Goal: Task Accomplishment & Management: Complete application form

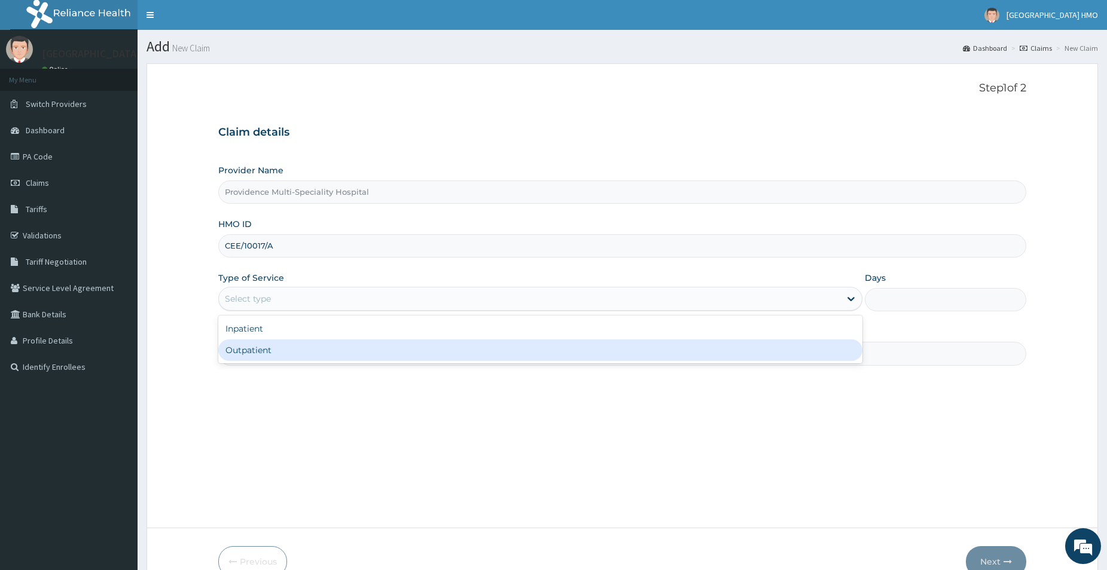
click at [320, 348] on div "Outpatient" at bounding box center [540, 351] width 644 height 22
type input "1"
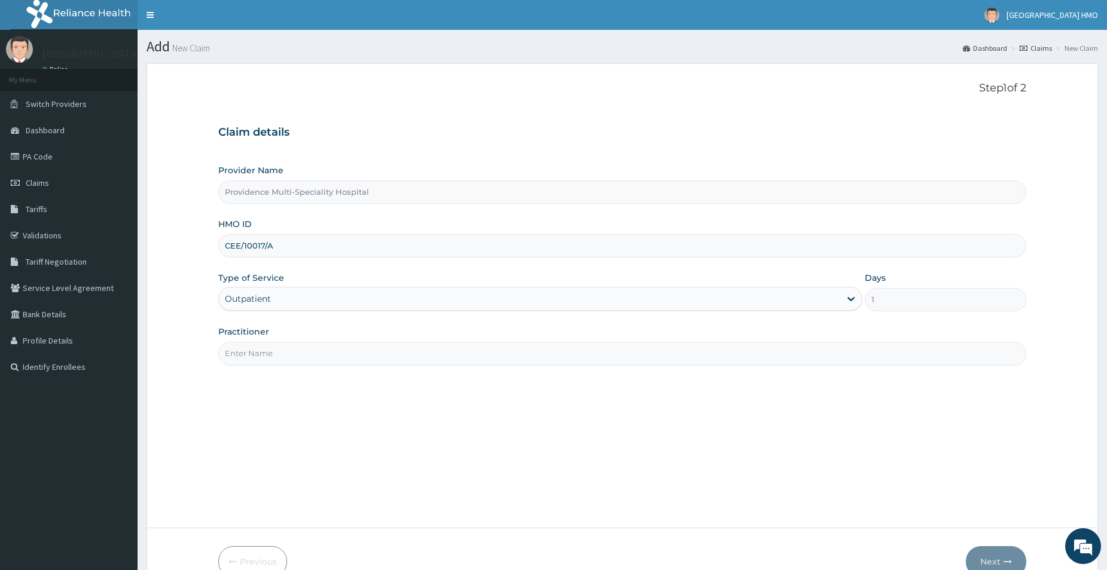
click at [319, 347] on input "Practitioner" at bounding box center [622, 353] width 808 height 23
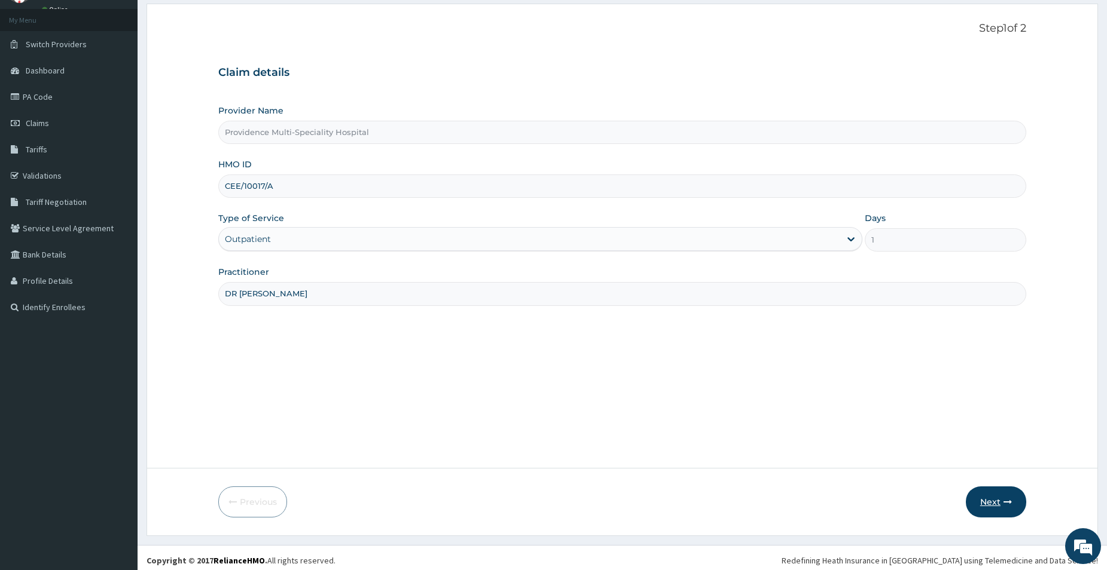
type input "DR BAHAGO"
click at [985, 503] on button "Next" at bounding box center [995, 502] width 60 height 31
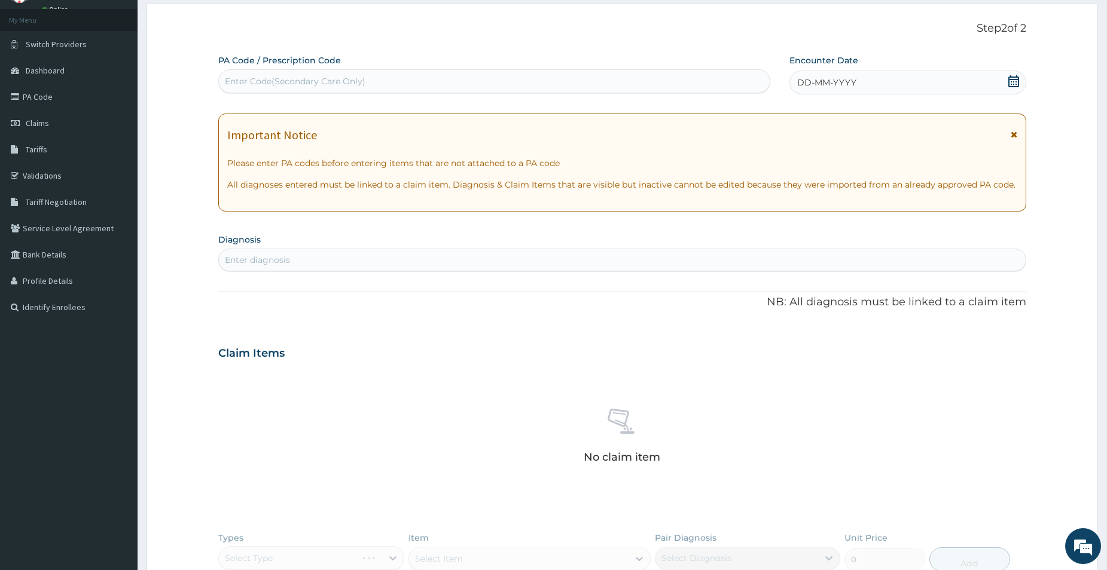
scroll to position [0, 0]
click at [1012, 84] on icon at bounding box center [1013, 81] width 12 height 12
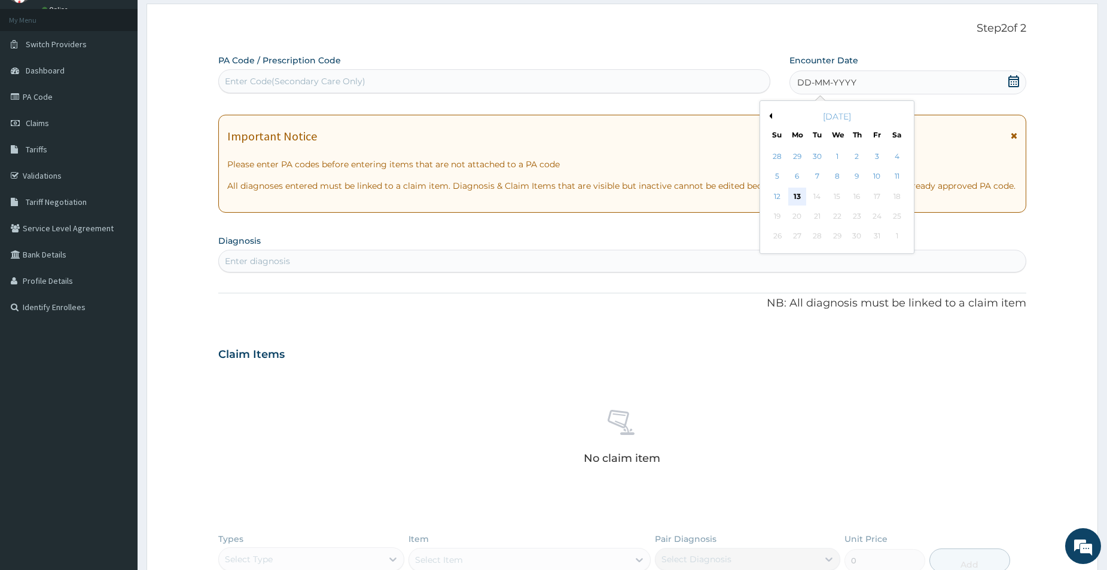
click at [797, 199] on div "13" at bounding box center [797, 197] width 18 height 18
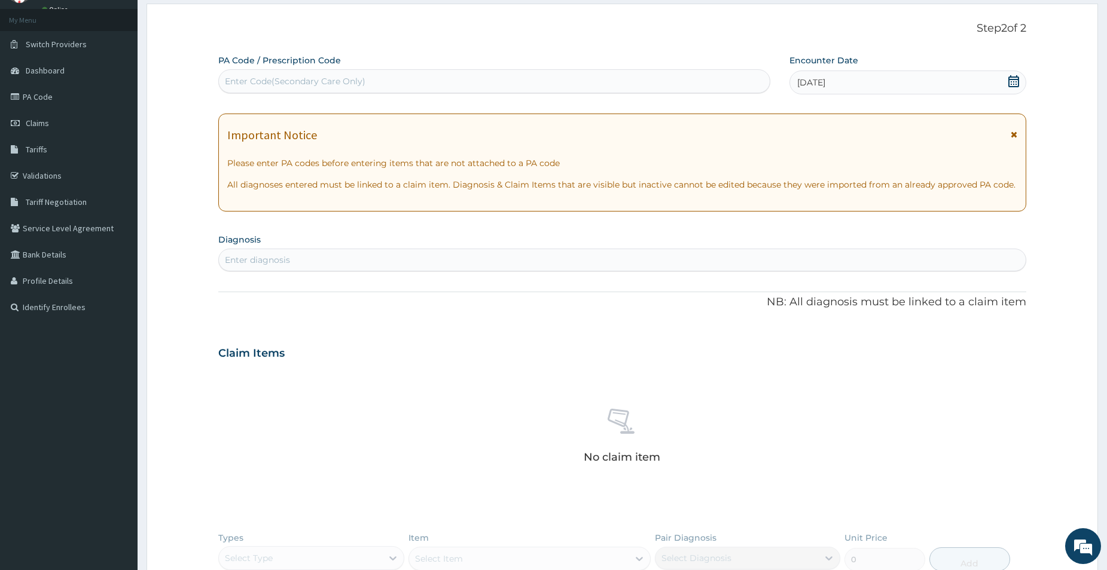
click at [1014, 133] on icon at bounding box center [1013, 134] width 7 height 8
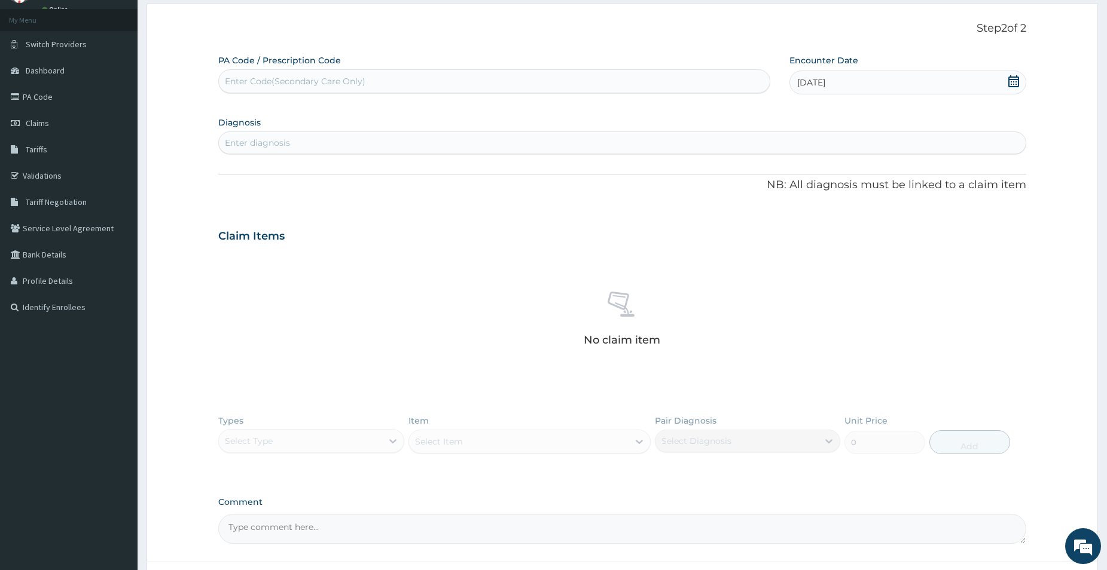
click at [778, 144] on div "Enter diagnosis" at bounding box center [622, 142] width 806 height 19
type input "MALARIA"
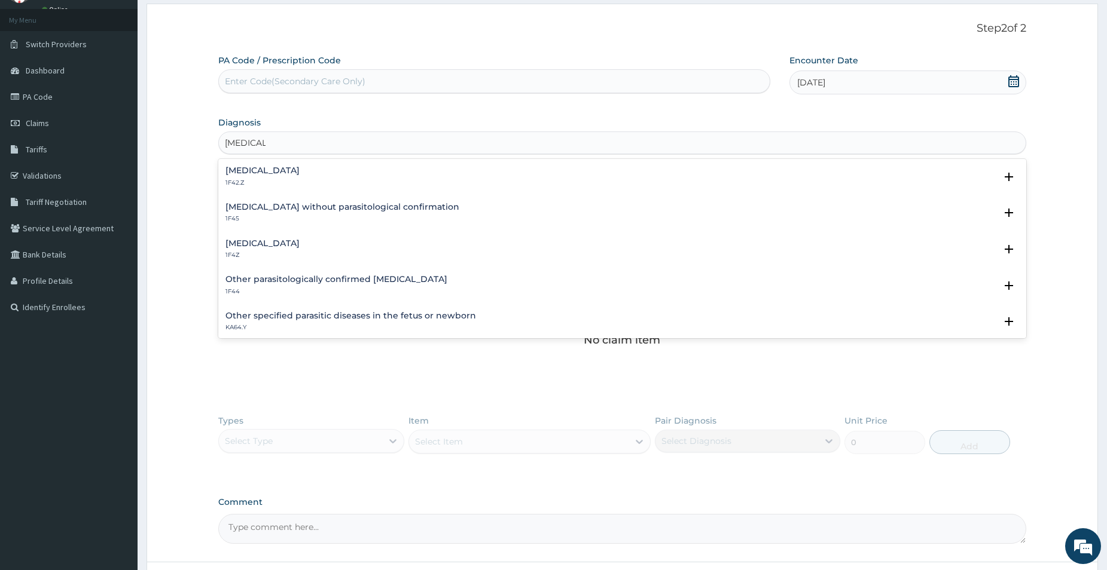
click at [300, 171] on h4 "[MEDICAL_DATA]" at bounding box center [262, 170] width 74 height 9
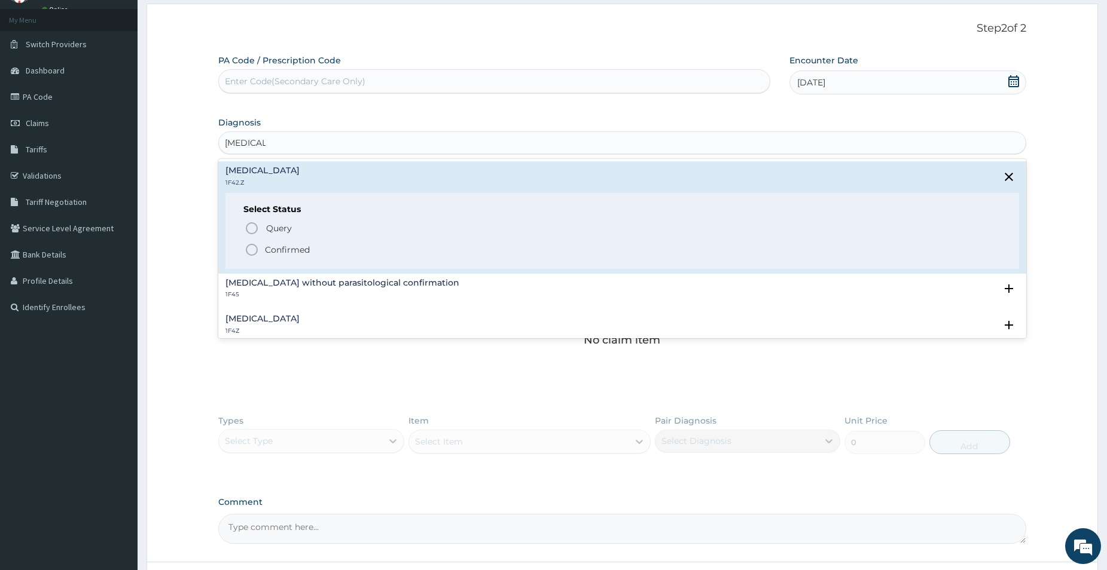
click at [252, 251] on icon "status option filled" at bounding box center [252, 250] width 14 height 14
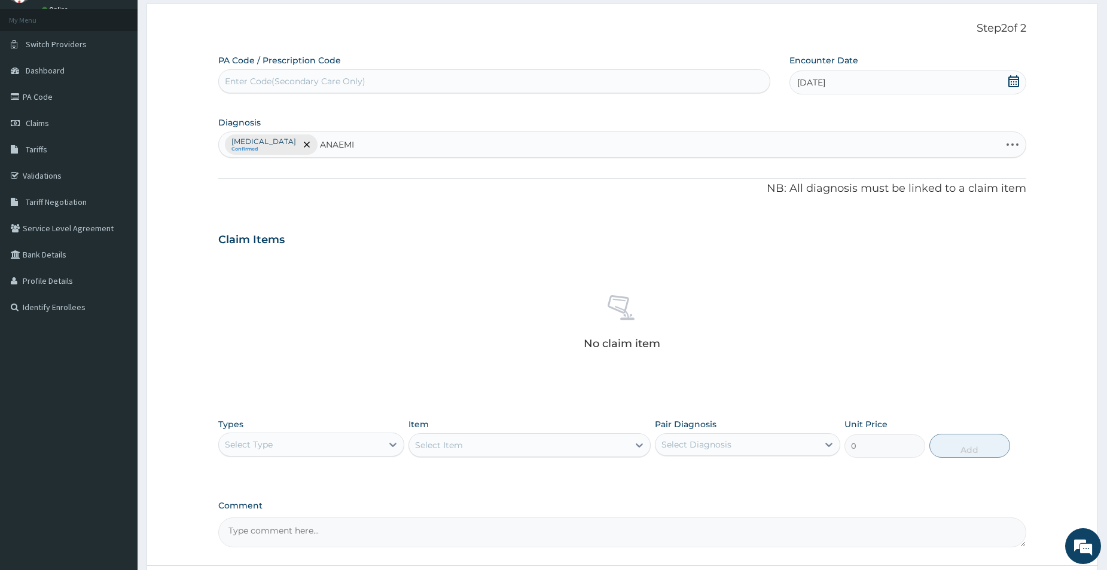
type input "ANAEMIA"
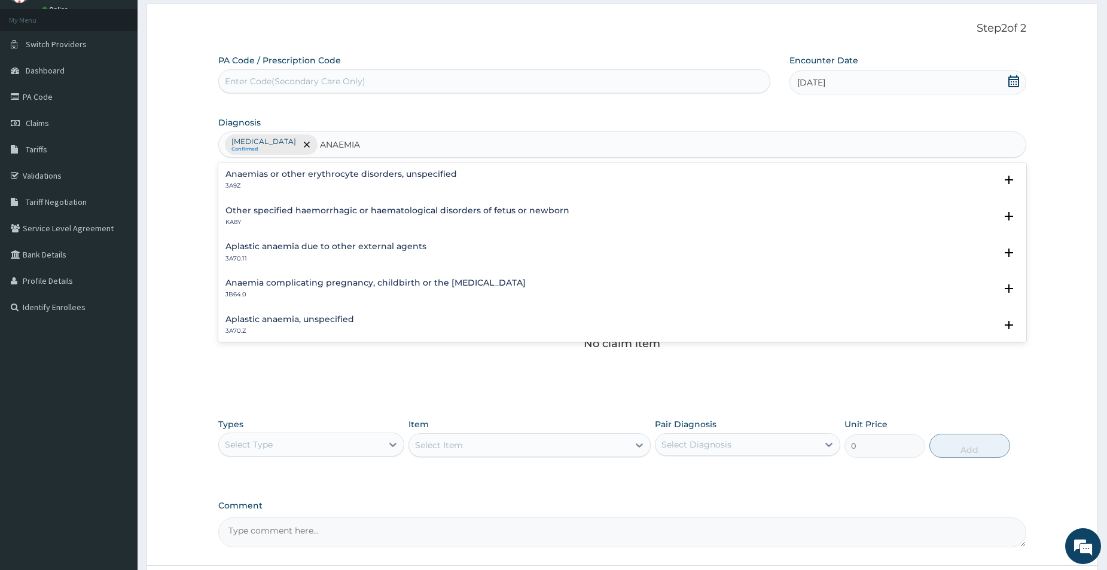
click at [346, 178] on h4 "Anaemias or other erythrocyte disorders, unspecified" at bounding box center [340, 174] width 231 height 9
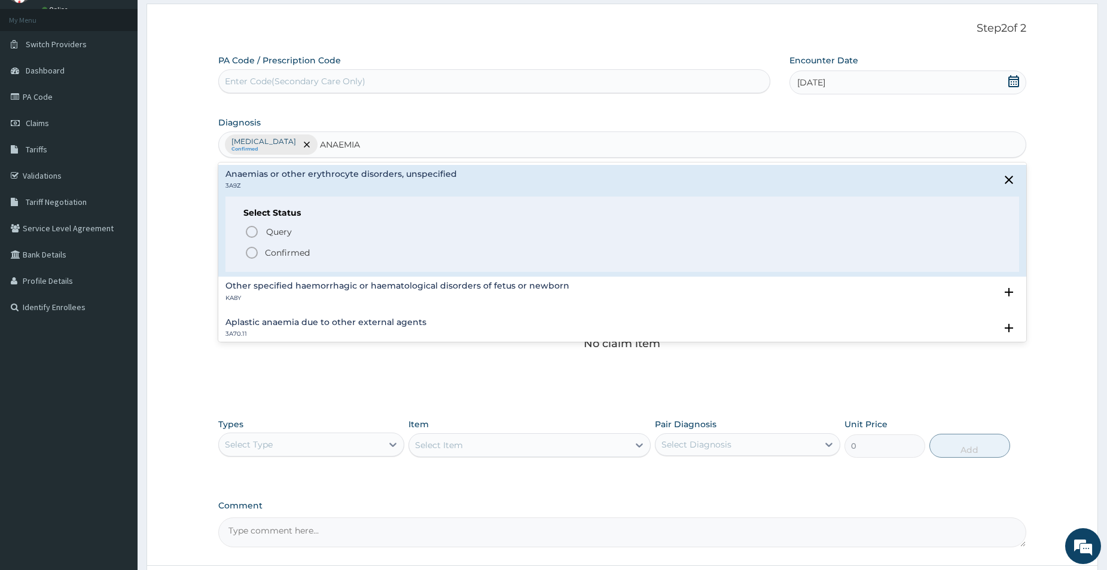
click at [270, 257] on p "Confirmed" at bounding box center [287, 253] width 45 height 12
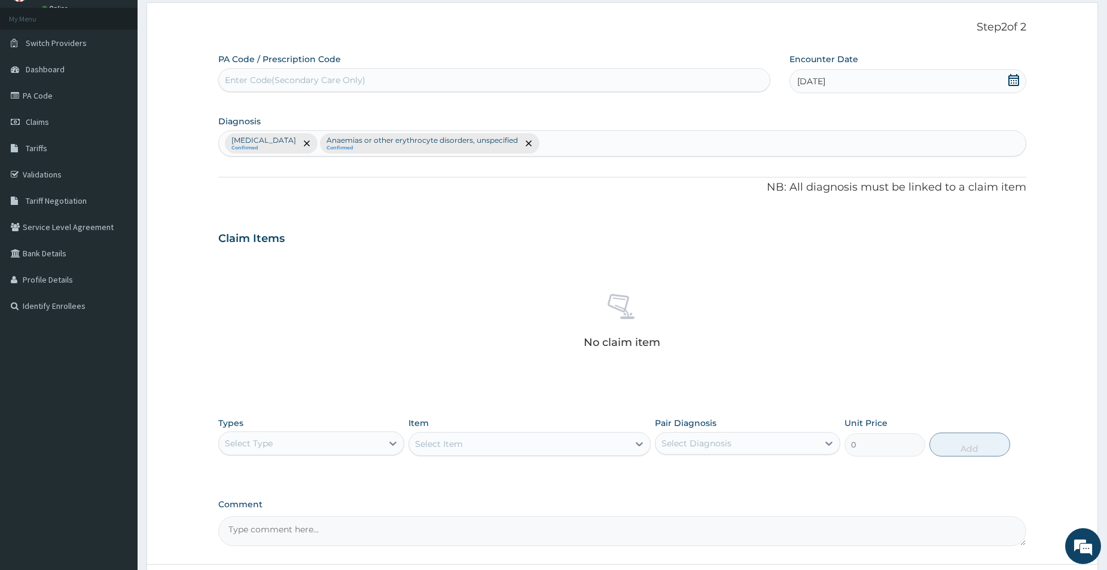
scroll to position [163, 0]
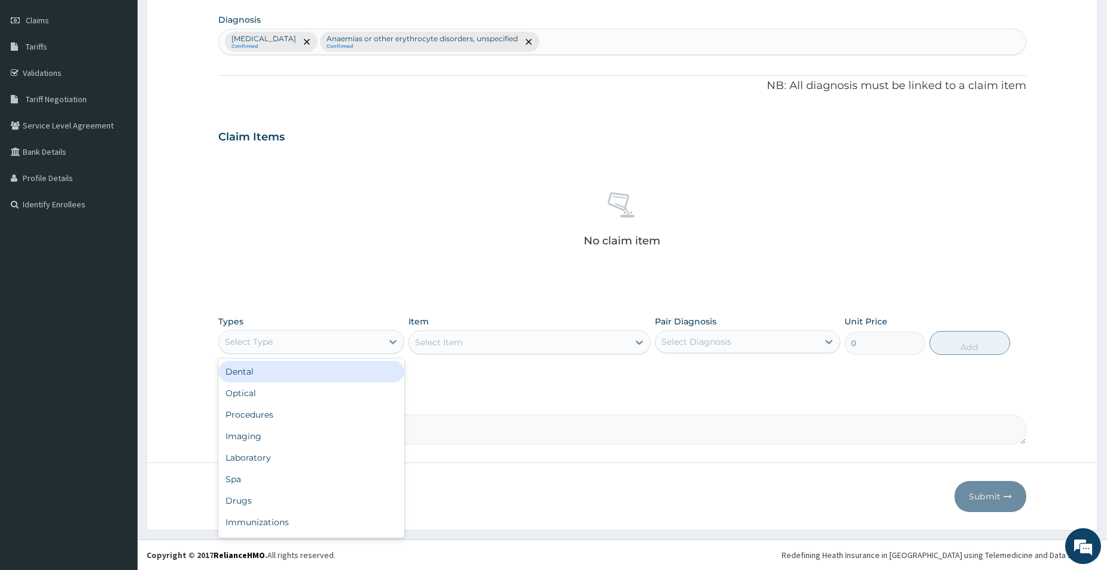
click at [381, 342] on div "Select Type" at bounding box center [300, 341] width 163 height 19
click at [267, 371] on div "Procedures" at bounding box center [311, 374] width 186 height 22
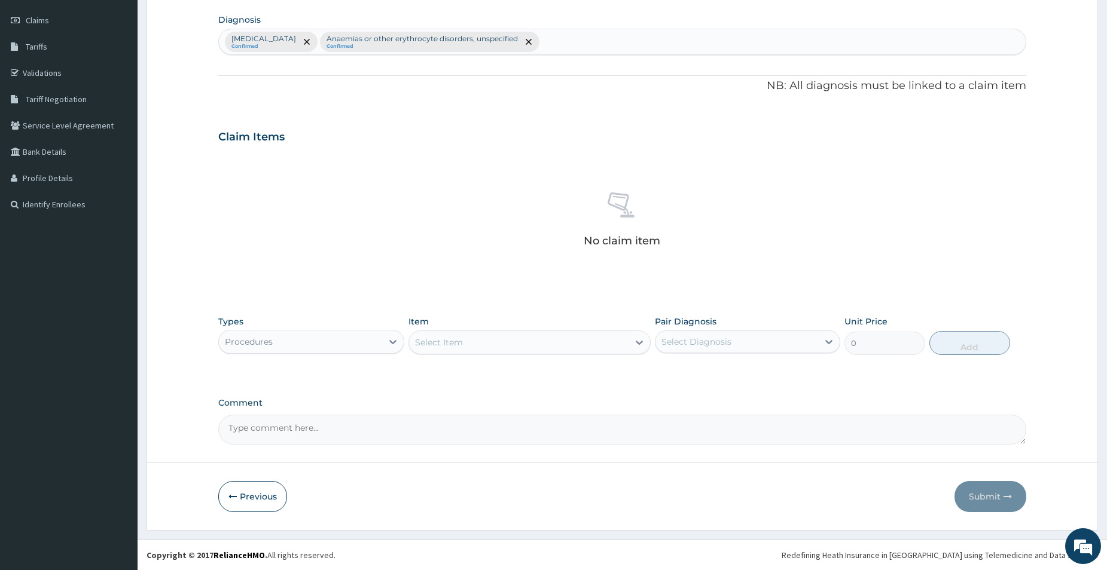
click at [429, 345] on div "Select Item" at bounding box center [439, 343] width 48 height 12
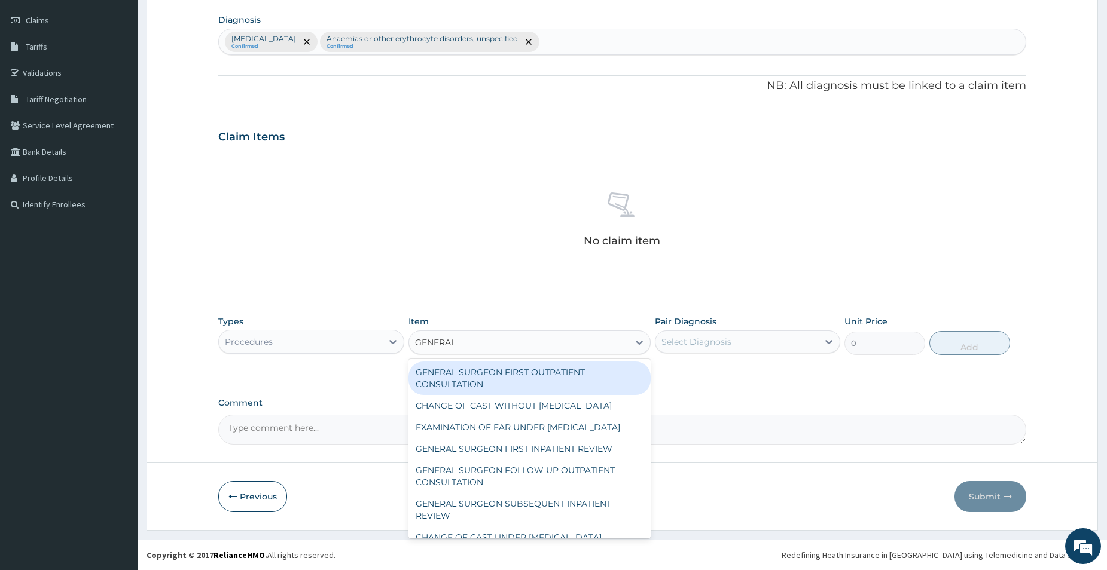
type input "GENERAL P"
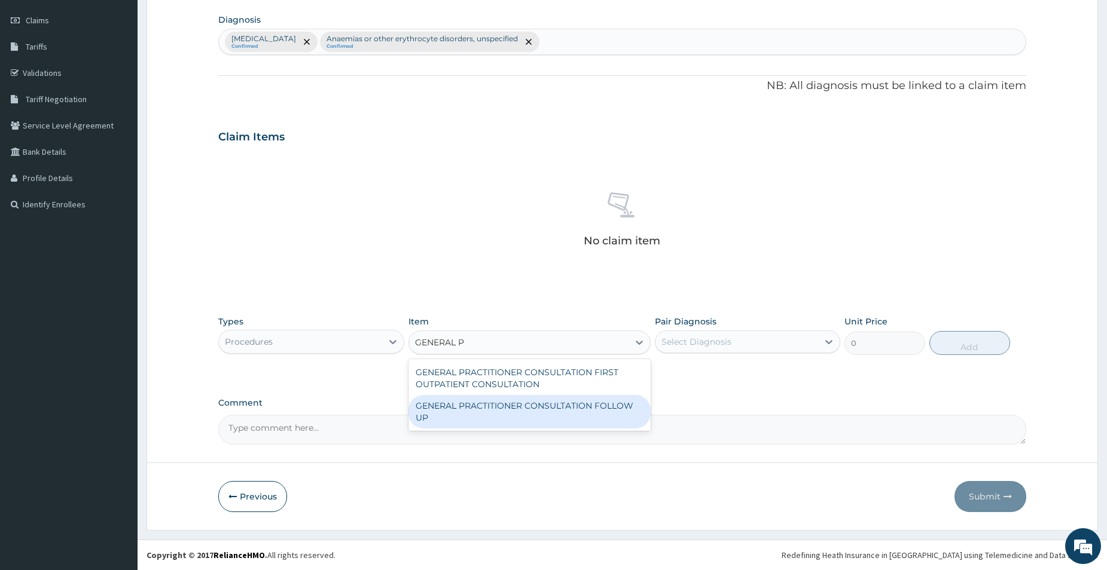
click at [545, 398] on div "GENERAL PRACTITIONER CONSULTATION FOLLOW UP" at bounding box center [529, 411] width 242 height 33
type input "2783"
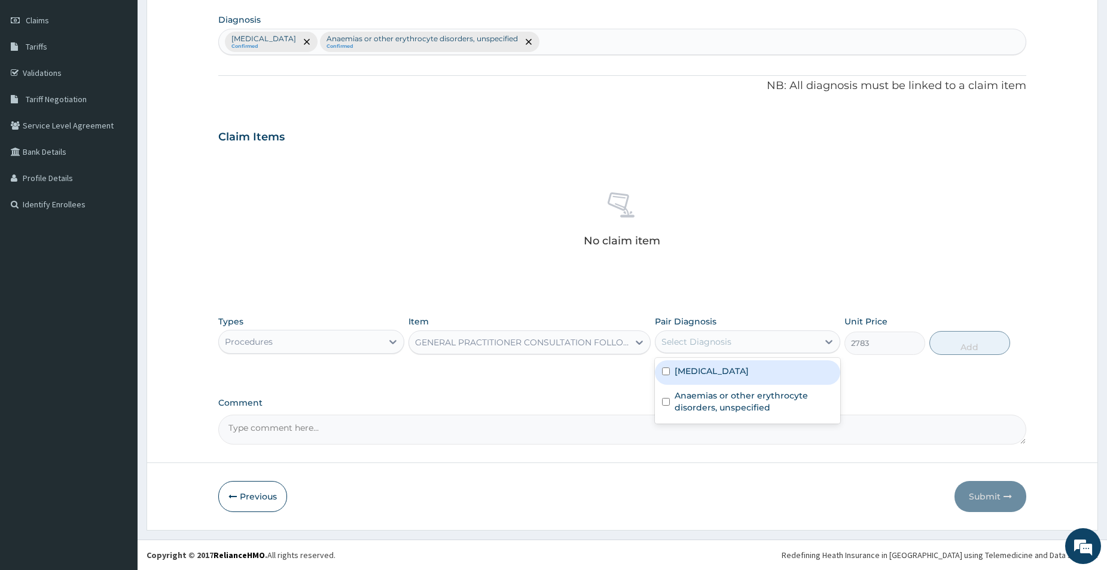
click at [692, 339] on div "Select Diagnosis" at bounding box center [696, 342] width 70 height 12
click at [686, 374] on label "[MEDICAL_DATA]" at bounding box center [711, 371] width 74 height 12
checkbox input "true"
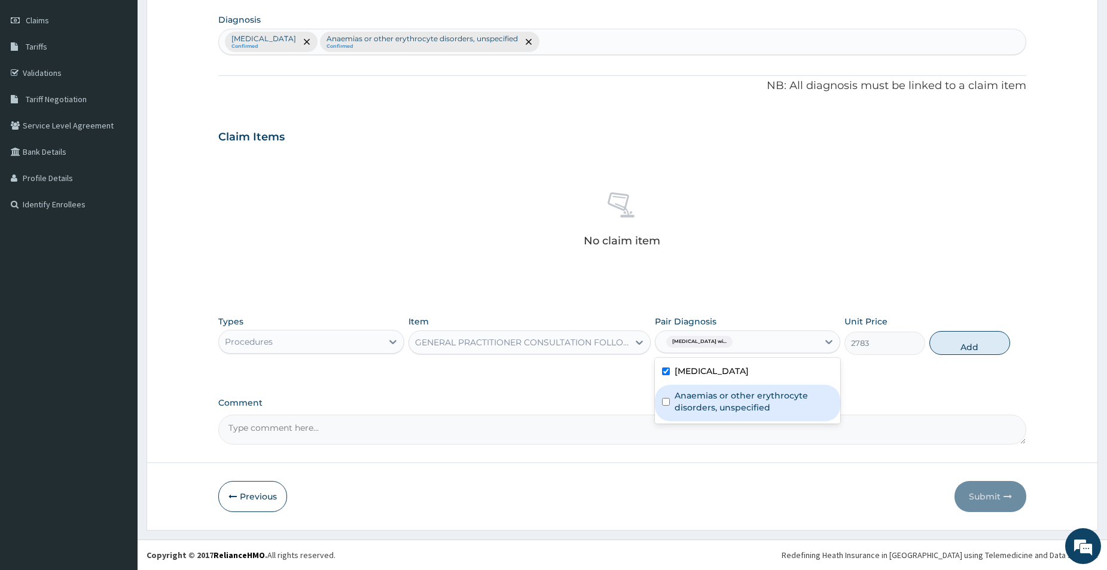
click at [677, 408] on label "Anaemias or other erythrocyte disorders, unspecified" at bounding box center [753, 402] width 159 height 24
checkbox input "true"
click at [965, 345] on button "Add" at bounding box center [969, 343] width 81 height 24
type input "0"
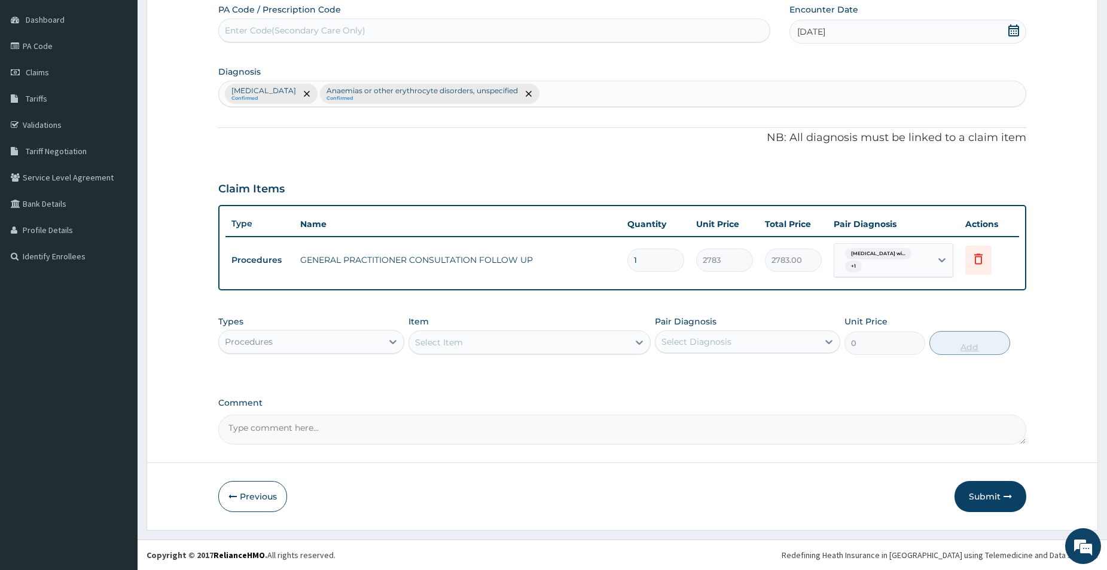
scroll to position [111, 0]
click at [391, 343] on icon at bounding box center [392, 342] width 7 height 4
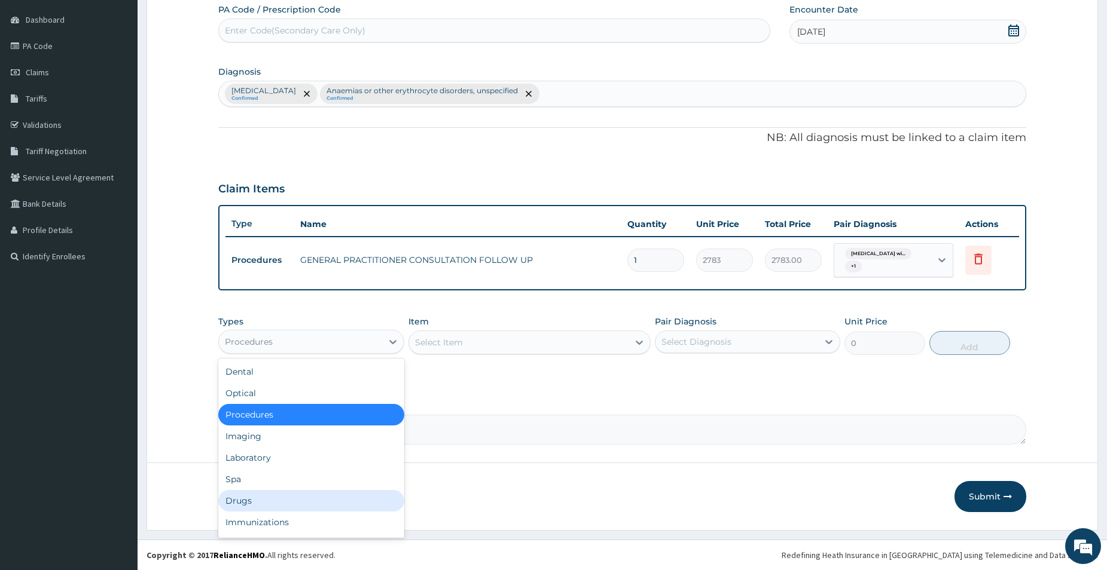
click at [247, 502] on div "Drugs" at bounding box center [311, 501] width 186 height 22
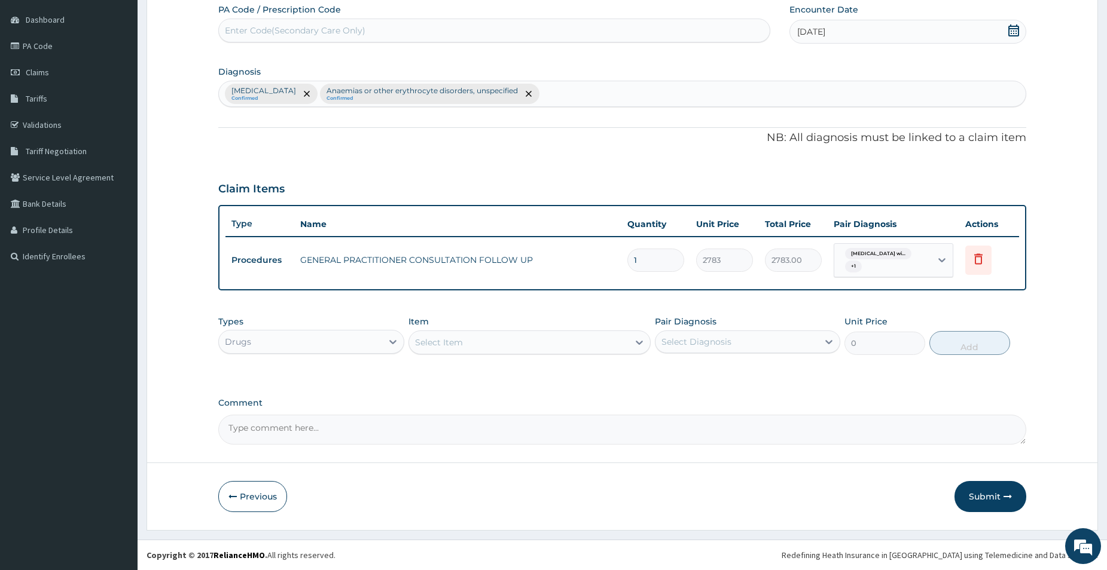
click at [556, 343] on div "Select Item" at bounding box center [518, 342] width 219 height 19
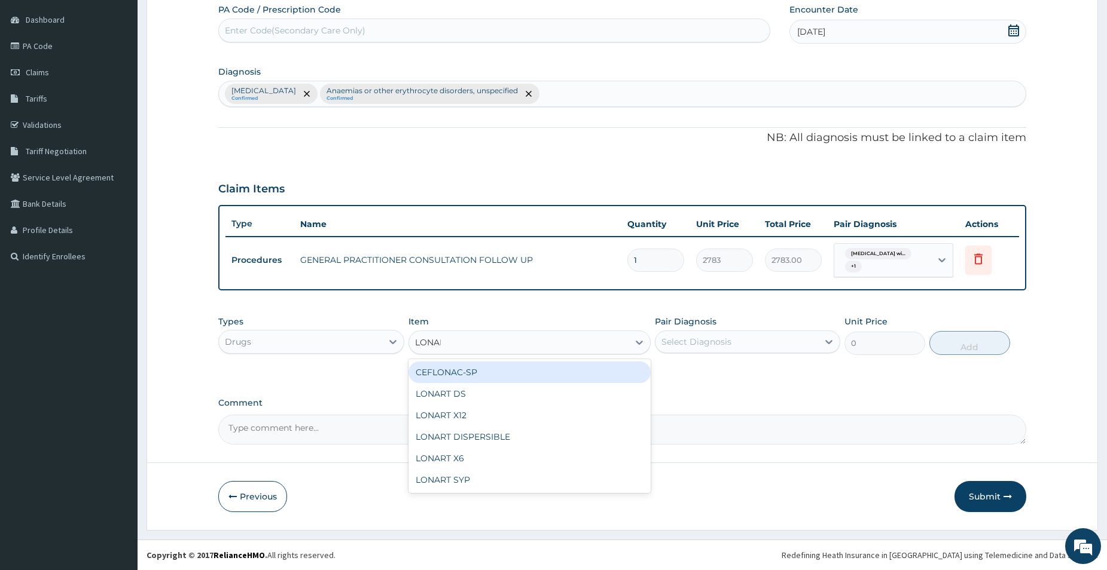
type input "LONART"
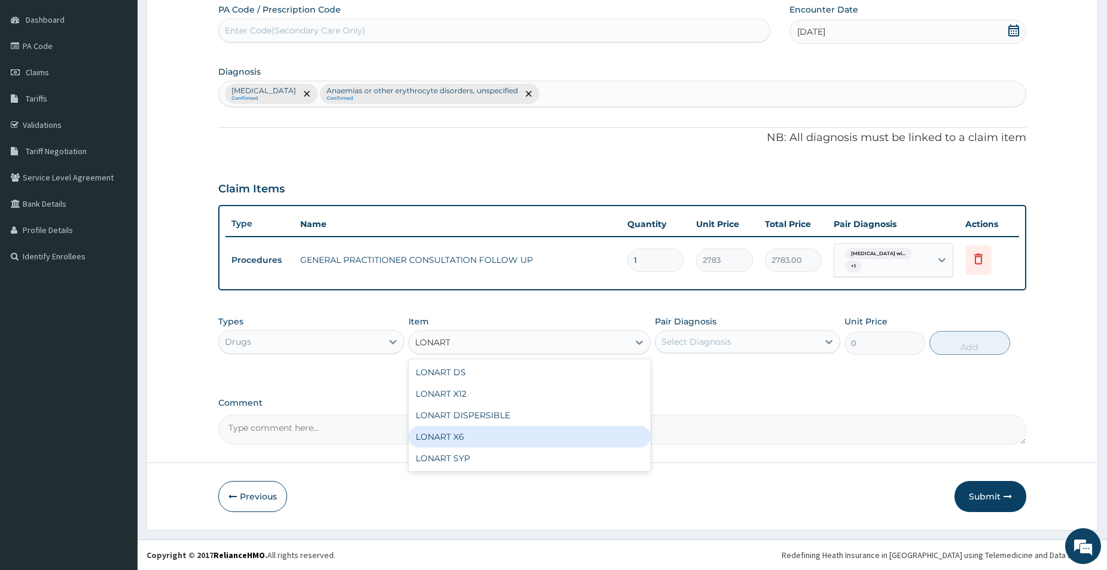
click at [439, 442] on div "LONART X6" at bounding box center [529, 437] width 242 height 22
type input "556.6"
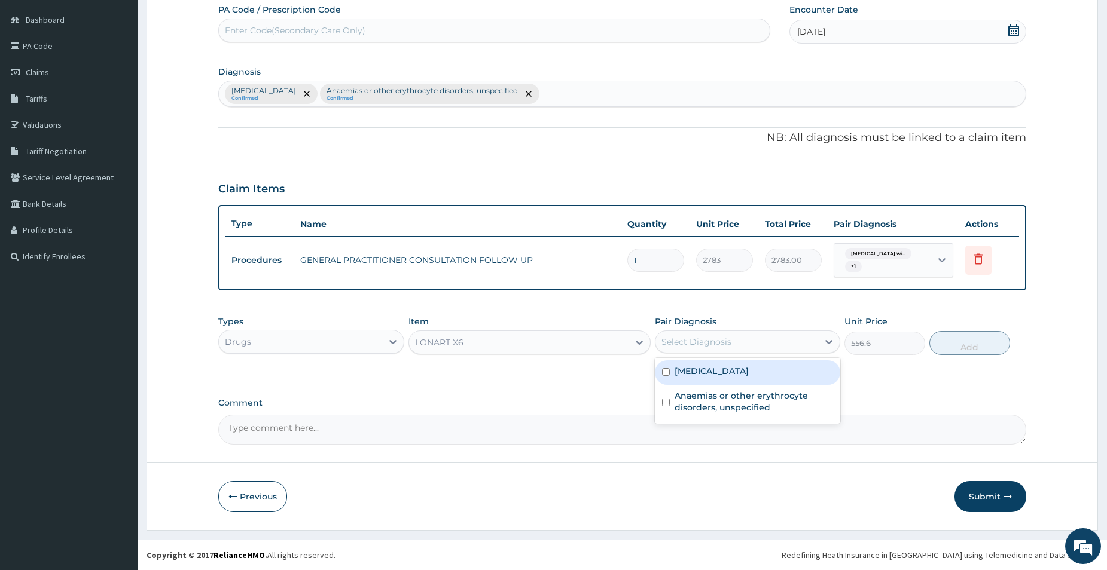
click at [689, 342] on div "Select Diagnosis" at bounding box center [696, 342] width 70 height 12
click at [688, 371] on label "[MEDICAL_DATA]" at bounding box center [711, 371] width 74 height 12
checkbox input "true"
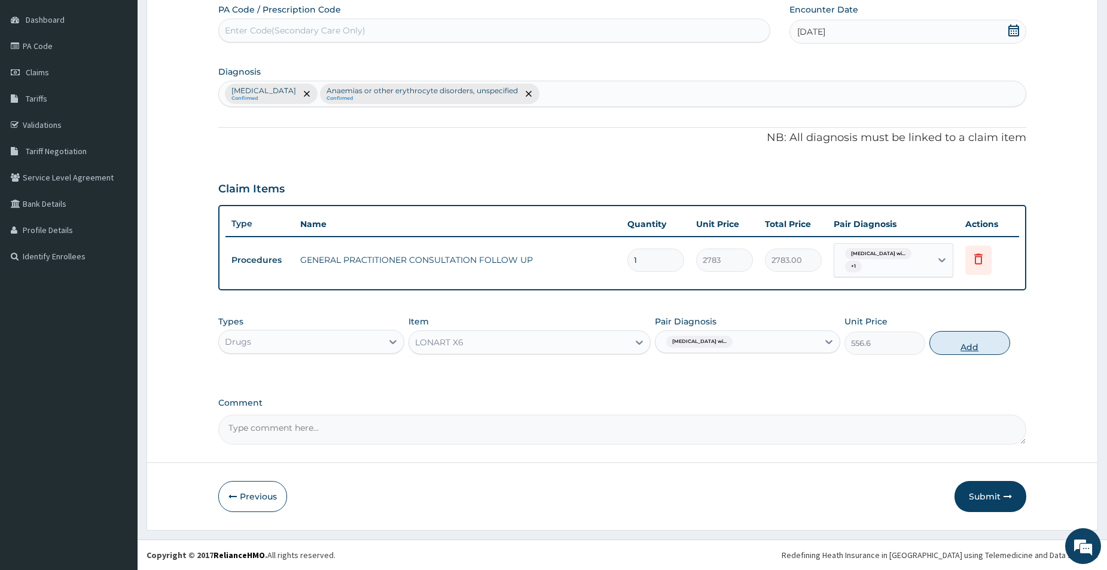
click at [949, 351] on button "Add" at bounding box center [969, 343] width 81 height 24
type input "0"
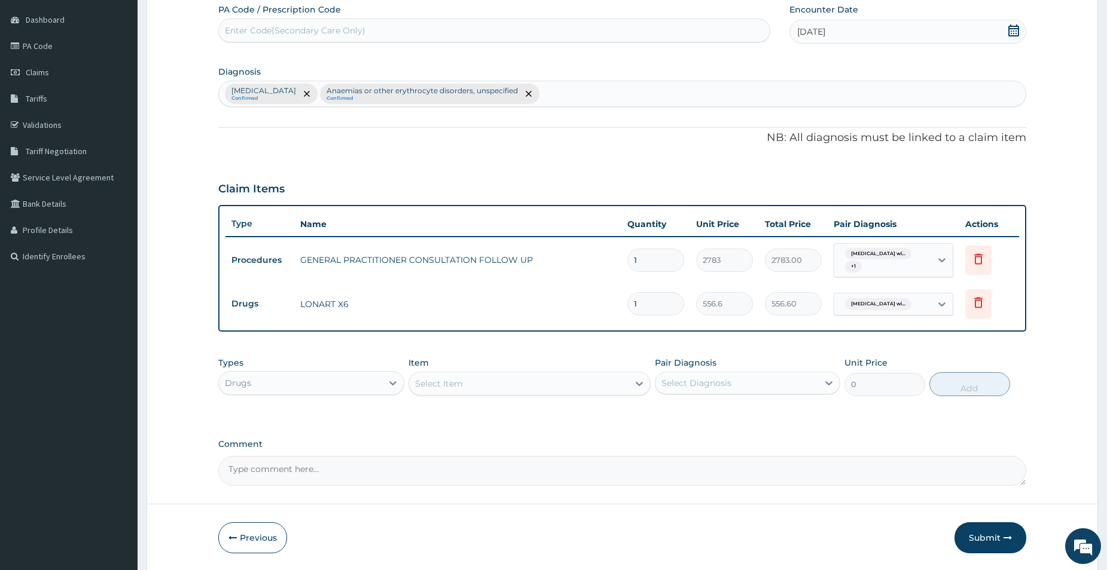
type input "0.00"
type input "6"
type input "3339.60"
type input "6"
click at [485, 382] on div "Select Item" at bounding box center [518, 383] width 219 height 19
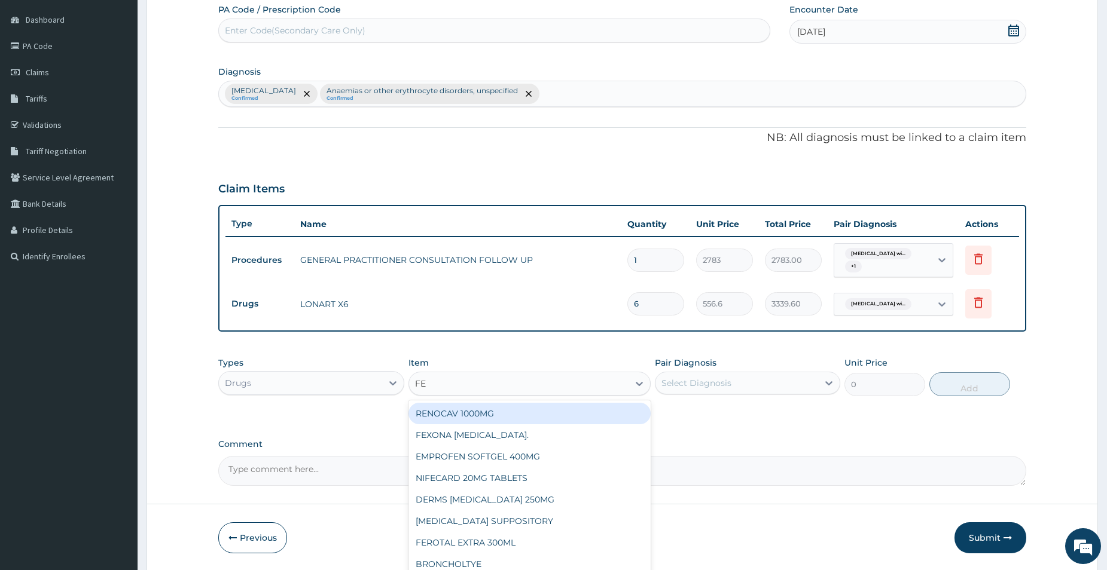
type input "FES"
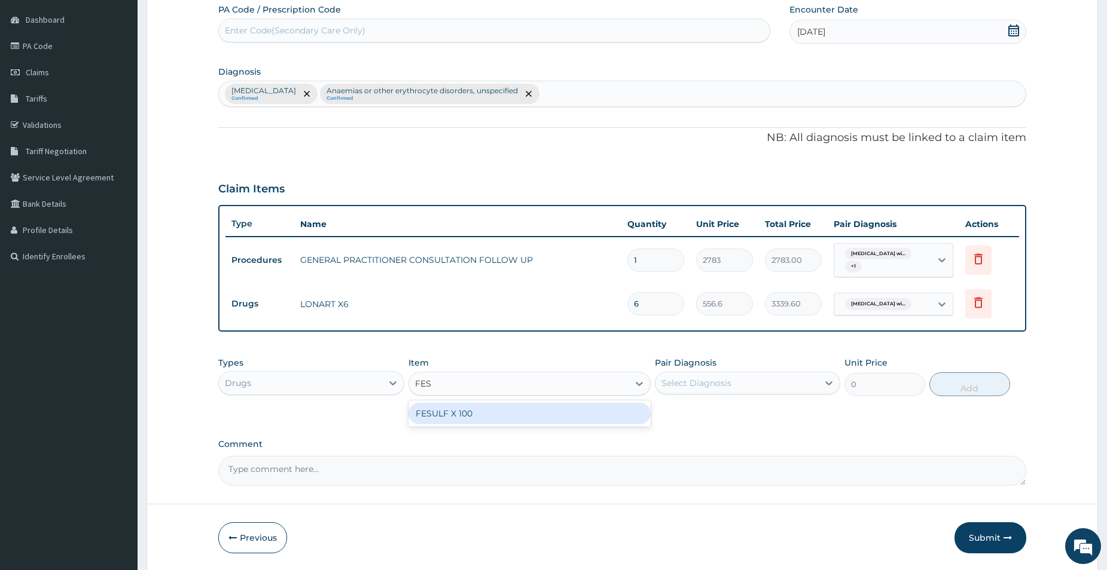
click at [480, 417] on div "FESULF X 100" at bounding box center [529, 414] width 242 height 22
type input "27.83"
click at [676, 380] on div "Select Diagnosis" at bounding box center [696, 383] width 70 height 12
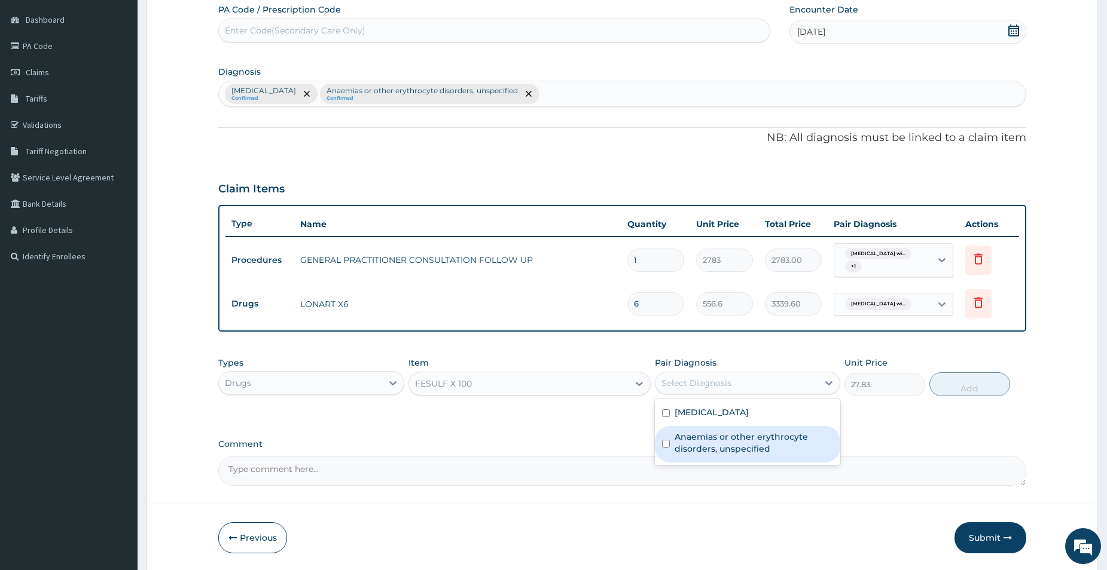
click at [667, 460] on div "Anaemias or other erythrocyte disorders, unspecified" at bounding box center [748, 444] width 186 height 36
checkbox input "true"
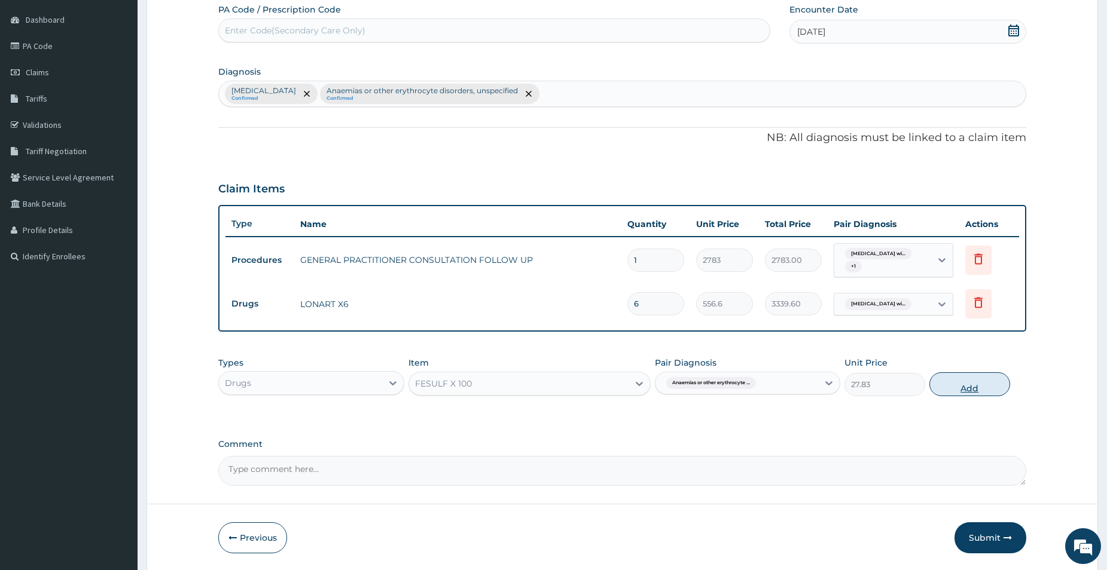
click at [944, 387] on button "Add" at bounding box center [969, 384] width 81 height 24
type input "0"
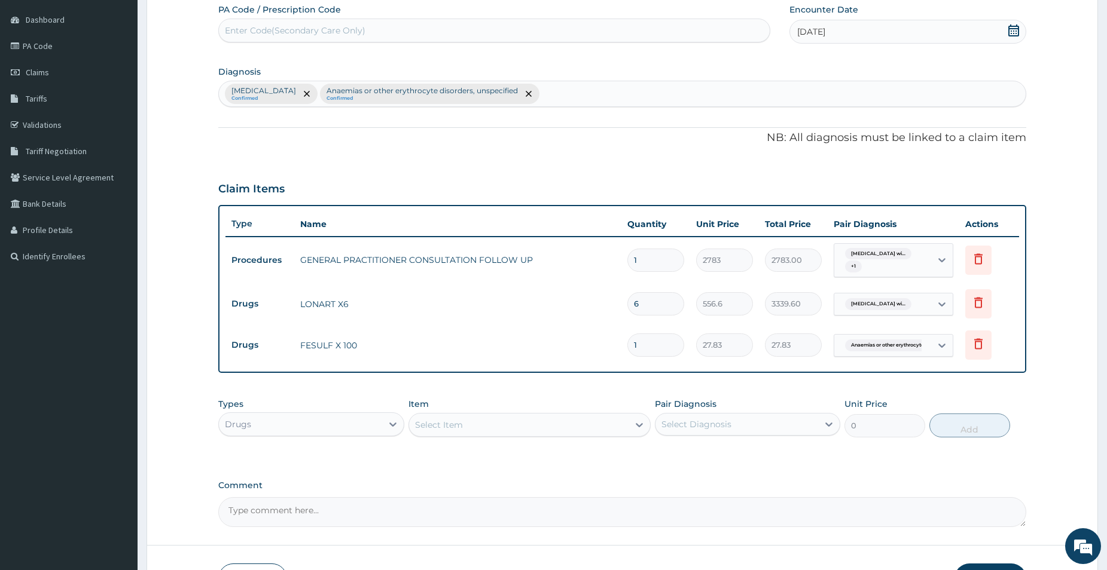
type input "10"
type input "278.30"
type input "10"
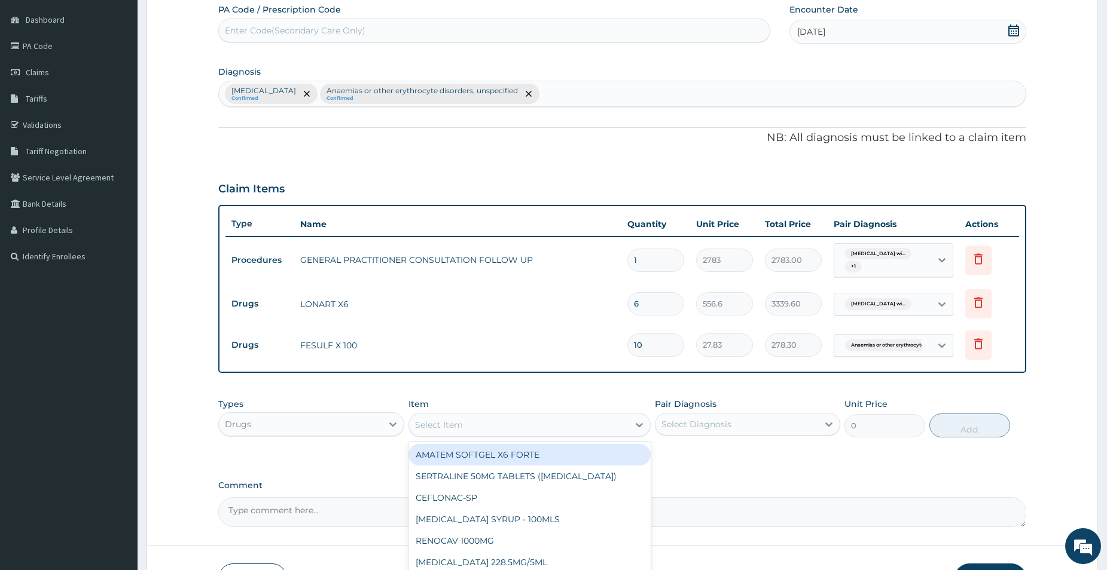
click at [442, 420] on div "Select Item" at bounding box center [439, 425] width 48 height 12
type input "PARA"
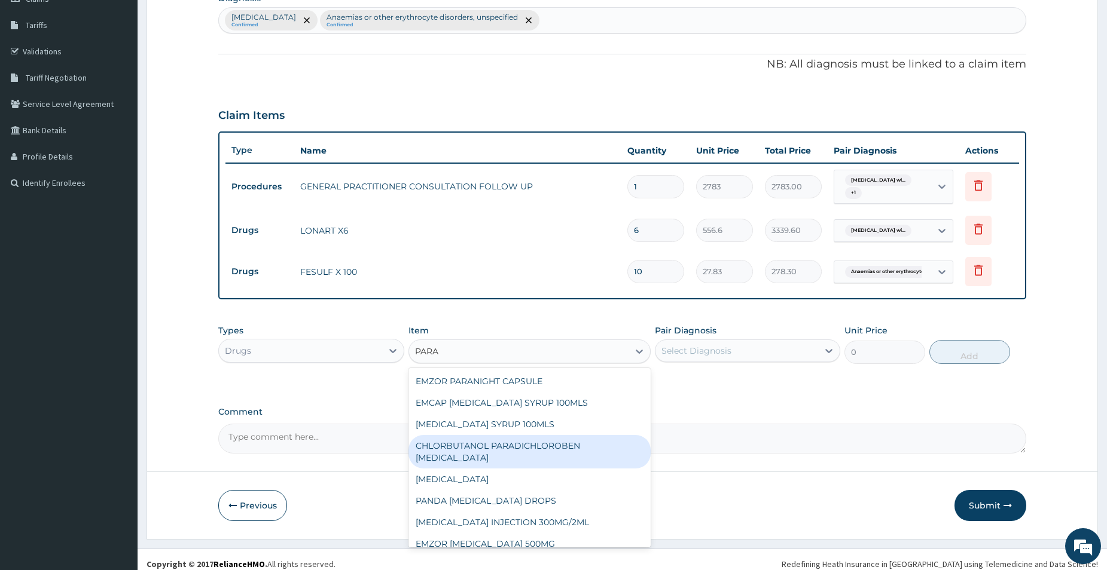
scroll to position [193, 0]
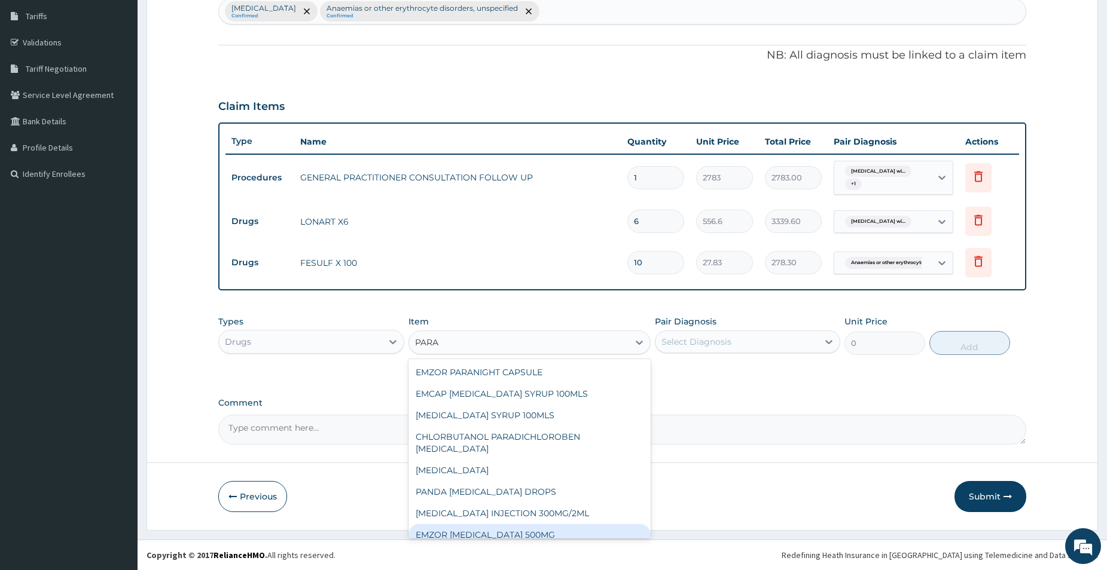
click at [557, 525] on div "EMZOR PARACETAMOL 500MG" at bounding box center [529, 535] width 242 height 22
type input "27.83"
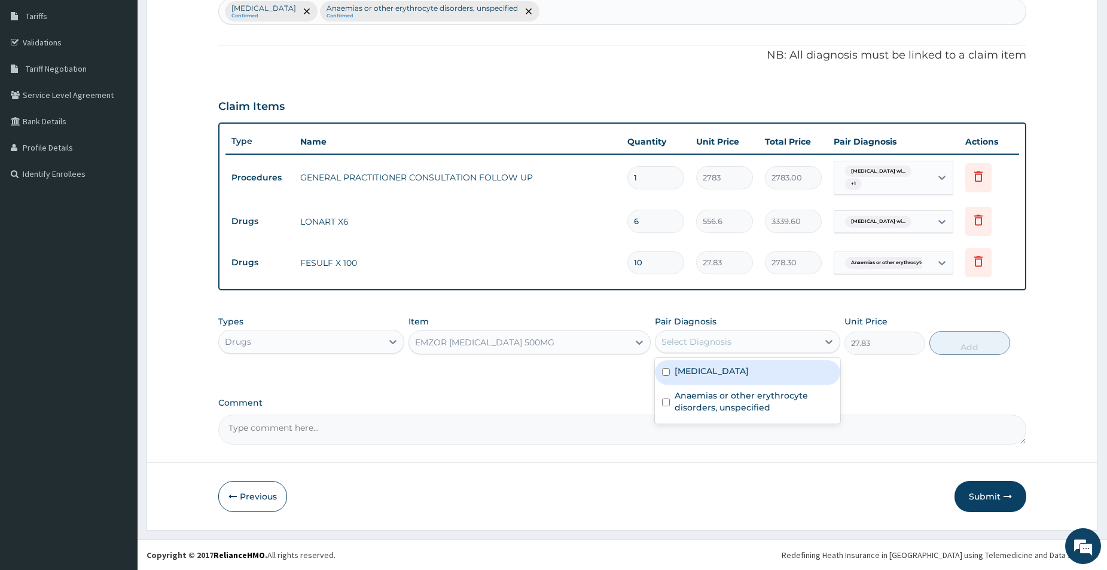
click at [708, 345] on div "Select Diagnosis" at bounding box center [696, 342] width 70 height 12
click at [678, 377] on label "[MEDICAL_DATA]" at bounding box center [711, 371] width 74 height 12
checkbox input "true"
click at [946, 345] on button "Add" at bounding box center [969, 343] width 81 height 24
type input "0"
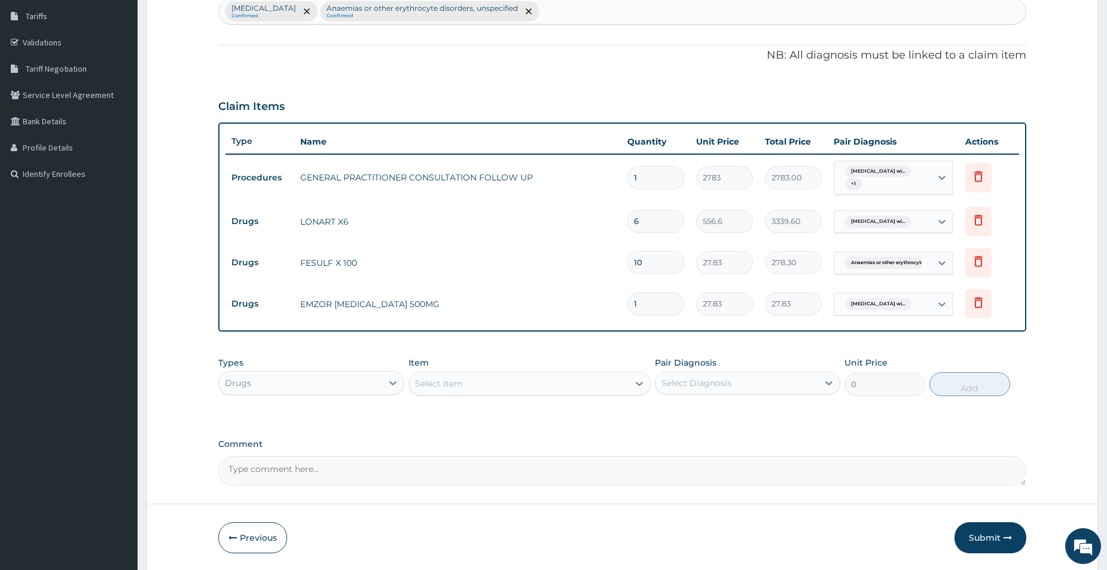
type input "18"
type input "500.94"
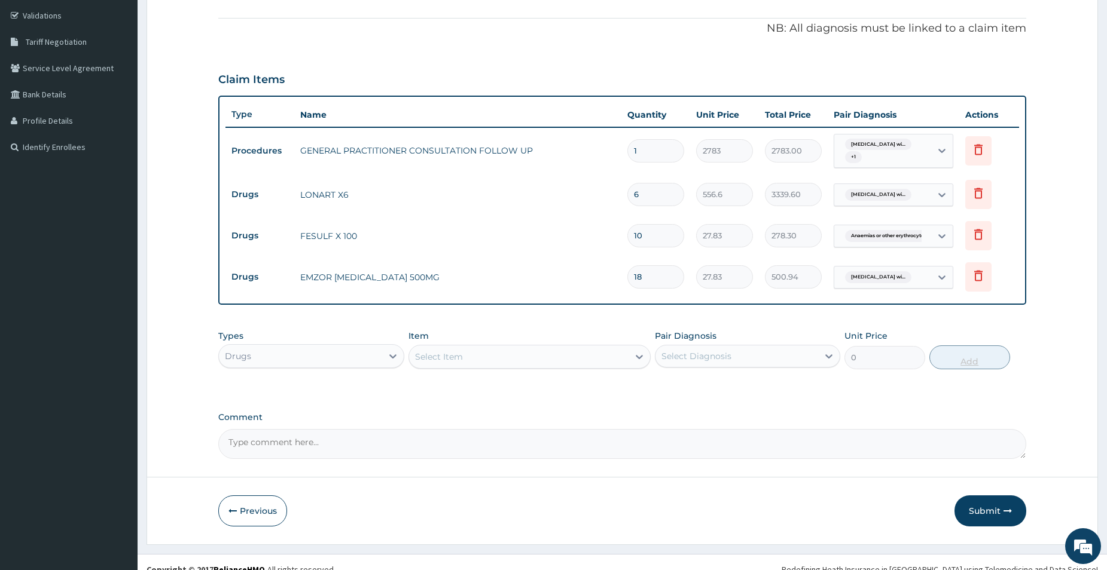
scroll to position [234, 0]
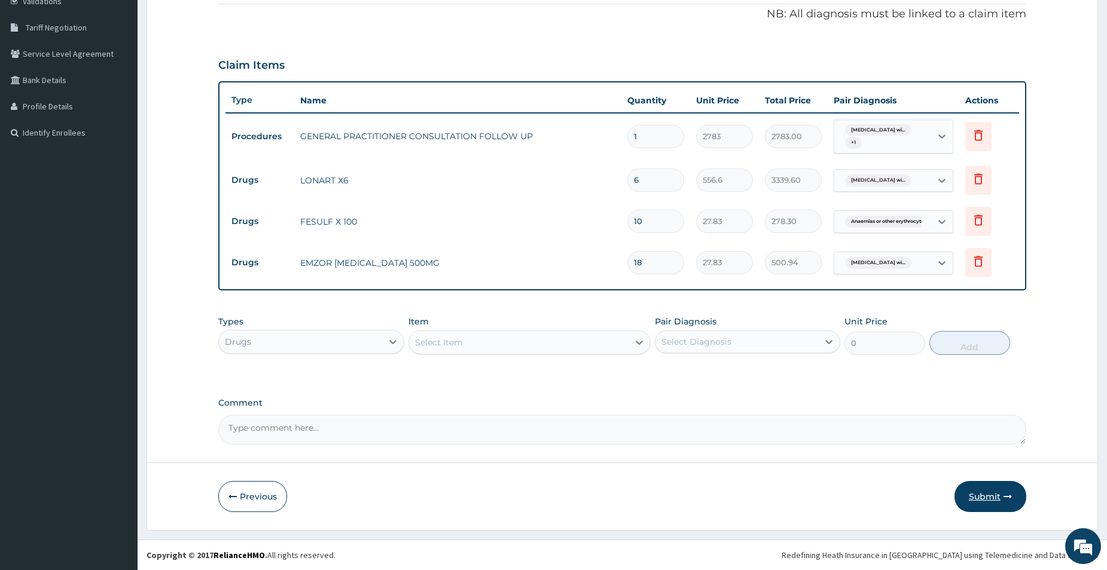
type input "18"
click at [1000, 493] on button "Submit" at bounding box center [990, 496] width 72 height 31
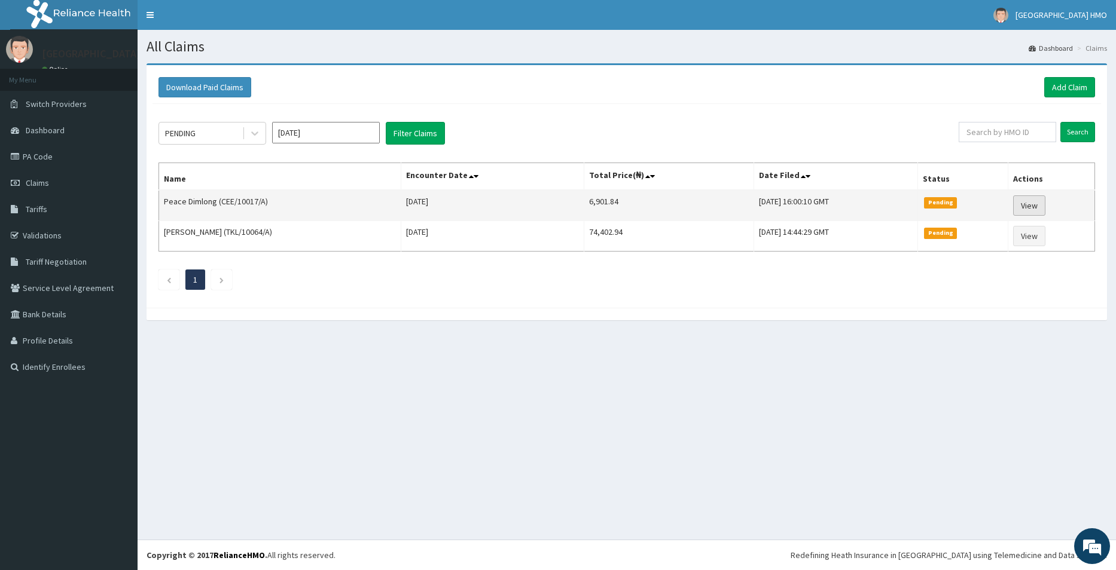
click at [1034, 203] on link "View" at bounding box center [1029, 205] width 32 height 20
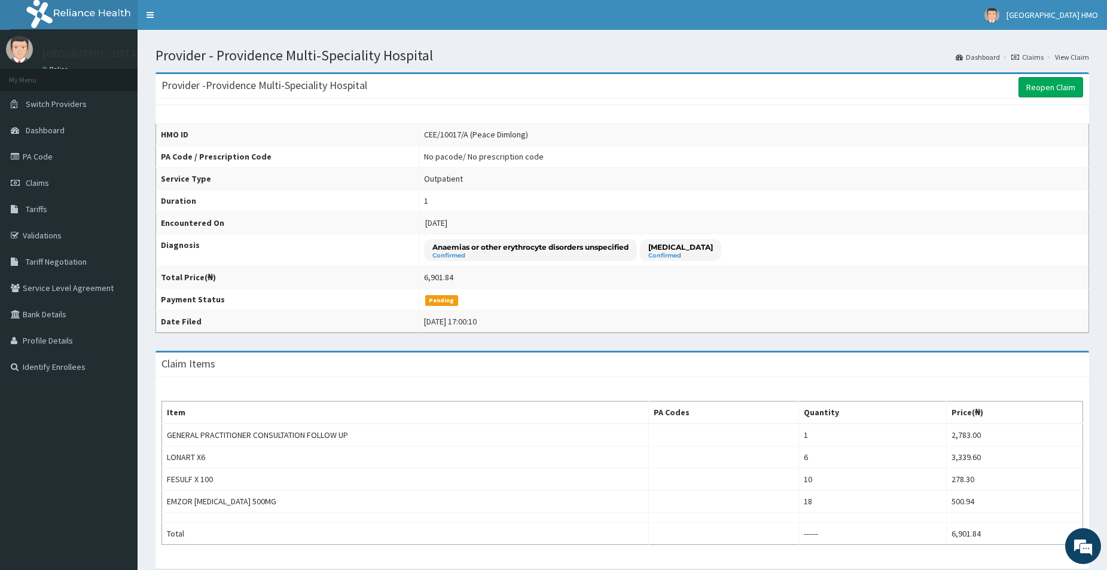
click at [1024, 59] on link "Claims" at bounding box center [1027, 57] width 32 height 10
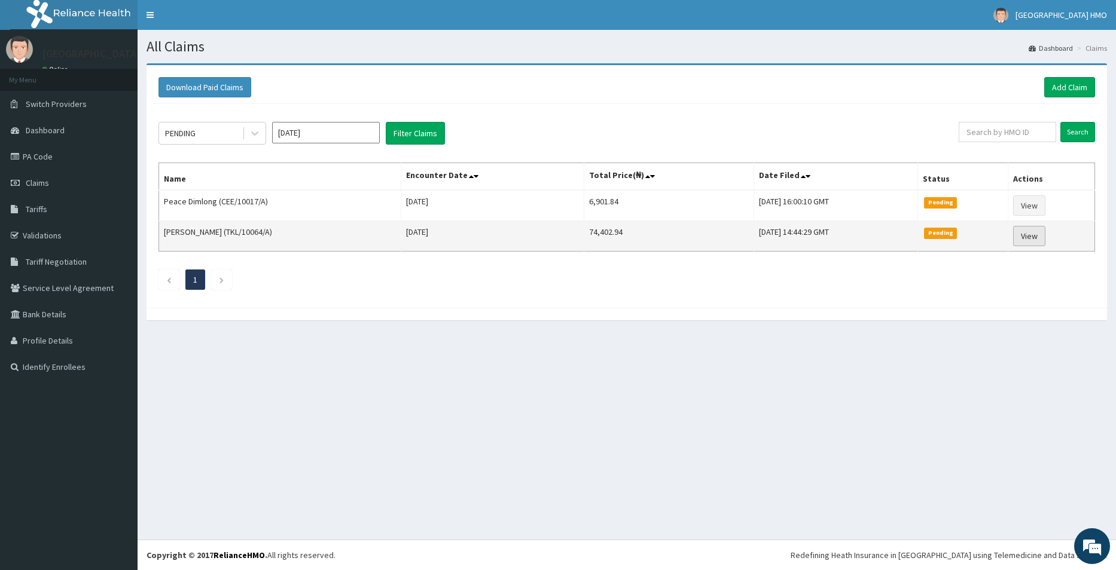
click at [1039, 235] on link "View" at bounding box center [1029, 236] width 32 height 20
